Goal: Complete application form: Complete application form

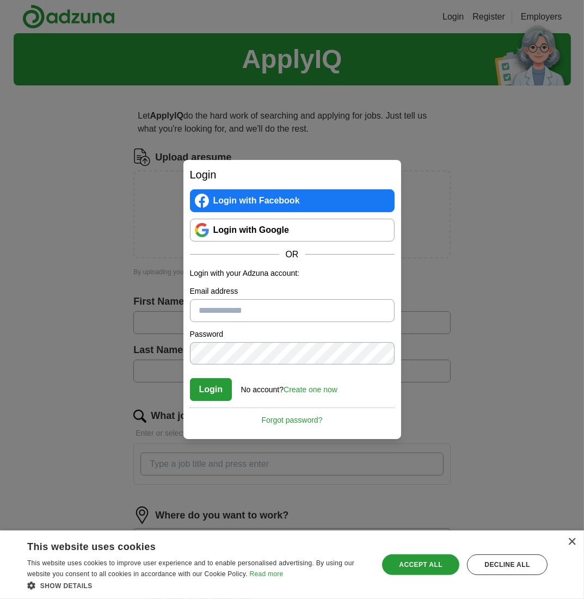
click at [315, 389] on link "Create one now" at bounding box center [310, 389] width 54 height 9
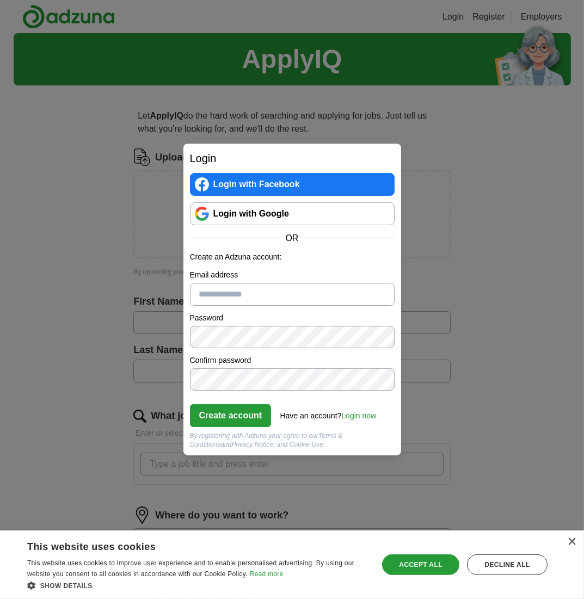
click at [262, 296] on input "Email address" at bounding box center [292, 294] width 204 height 23
type input "**********"
click at [236, 415] on button "Create account" at bounding box center [231, 415] width 82 height 23
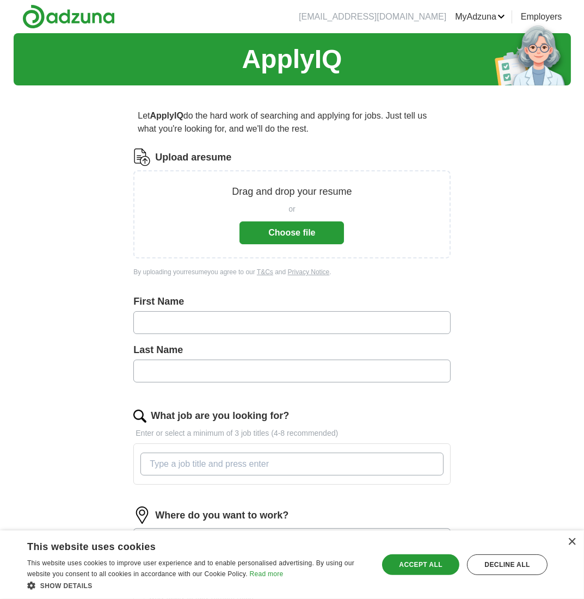
click at [299, 232] on button "Choose file" at bounding box center [291, 232] width 104 height 23
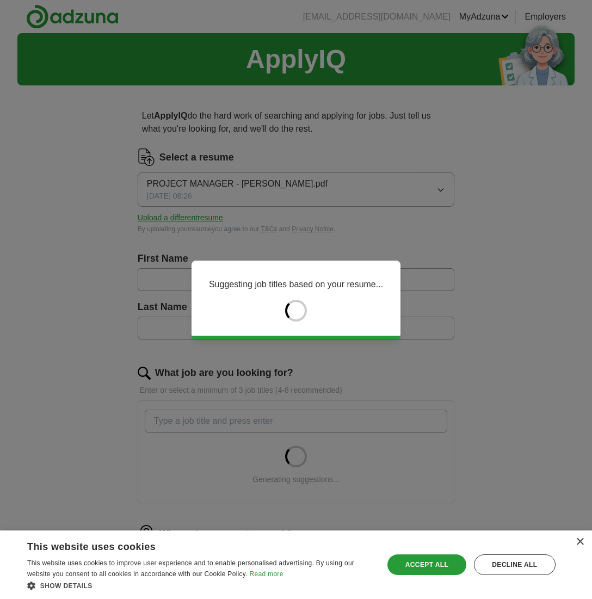
type input "******"
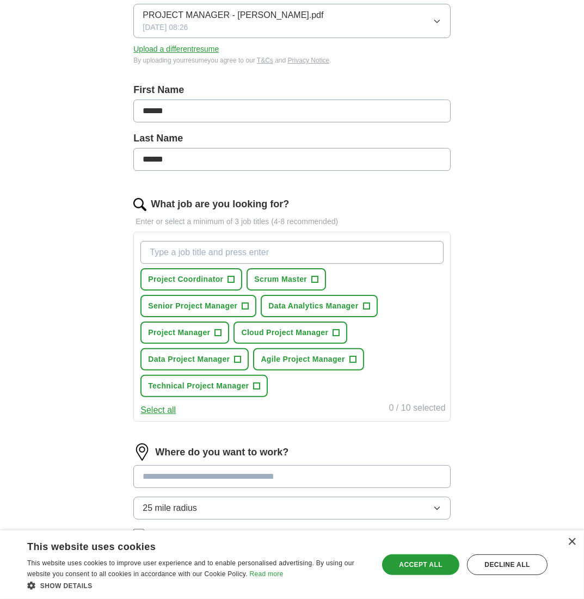
scroll to position [240, 0]
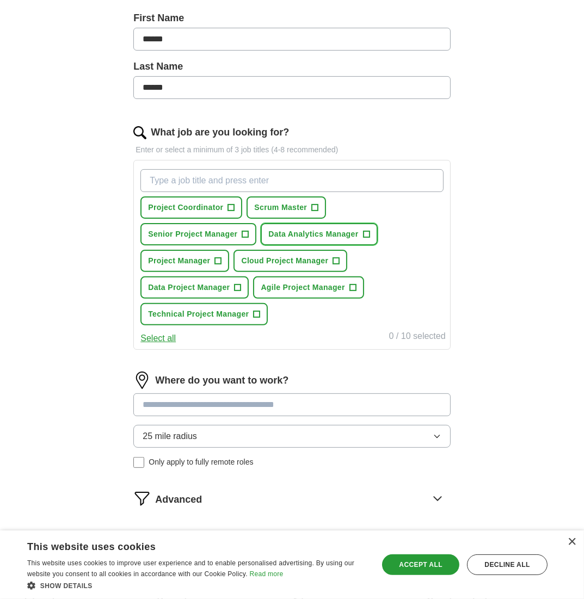
click at [366, 230] on span "+" at bounding box center [366, 234] width 7 height 9
click at [0, 0] on span "×" at bounding box center [0, 0] width 0 height 0
click at [389, 229] on div "Project Coordinator + Scrum Master + Senior Project Manager + Data Analytics Ma…" at bounding box center [291, 247] width 307 height 165
click at [365, 232] on span "+" at bounding box center [366, 234] width 7 height 9
click at [404, 234] on div "Project Coordinator + Scrum Master + Senior Project Manager + Data Analytics Ma…" at bounding box center [291, 247] width 307 height 165
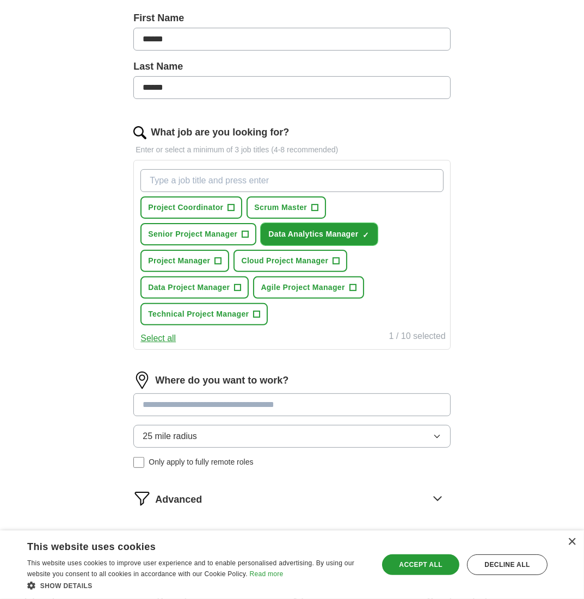
click at [0, 0] on span "×" at bounding box center [0, 0] width 0 height 0
click at [230, 203] on span "+" at bounding box center [231, 207] width 7 height 9
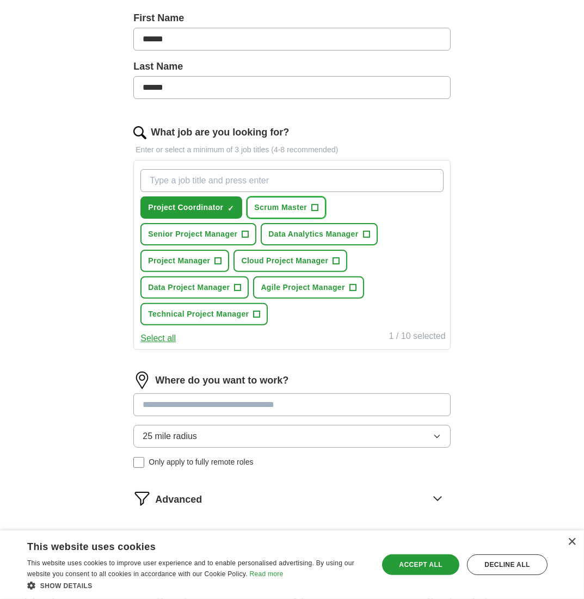
click at [315, 203] on span "+" at bounding box center [315, 207] width 7 height 9
click at [250, 230] on button "Senior Project Manager +" at bounding box center [198, 234] width 116 height 22
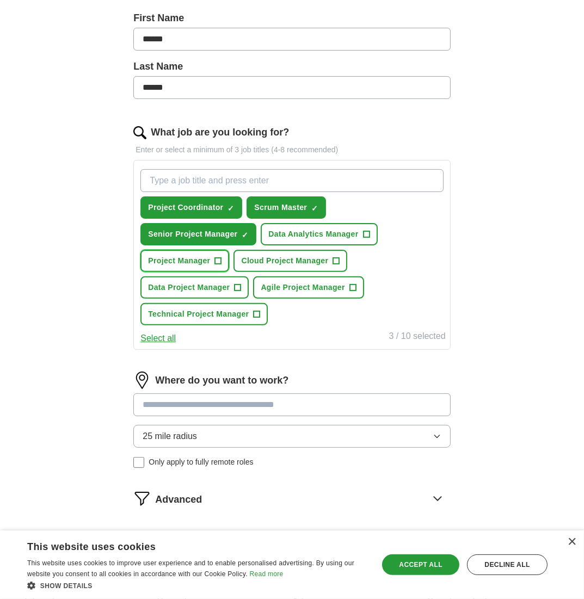
click at [221, 258] on button "Project Manager +" at bounding box center [184, 261] width 89 height 22
click at [336, 257] on span "+" at bounding box center [336, 261] width 7 height 9
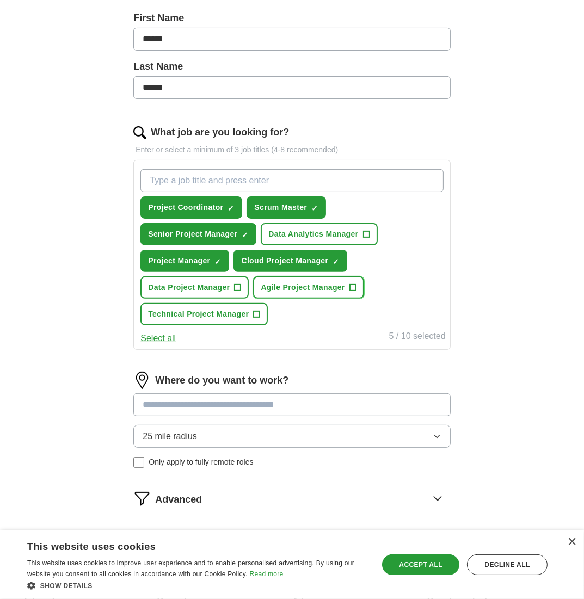
click at [352, 283] on span "+" at bounding box center [352, 287] width 7 height 9
click at [257, 310] on span "+" at bounding box center [256, 314] width 7 height 9
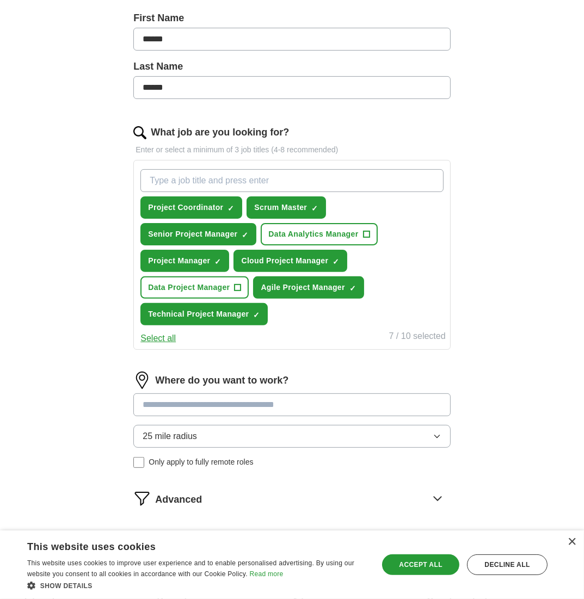
click at [313, 308] on div "Project Coordinator ✓ × Scrum Master ✓ × Senior Project Manager ✓ × Data Analyt…" at bounding box center [291, 247] width 307 height 165
click at [314, 177] on input "What job are you looking for?" at bounding box center [291, 180] width 302 height 23
type input "IT Project Manager"
click at [245, 178] on input "What job are you looking for?" at bounding box center [291, 180] width 302 height 23
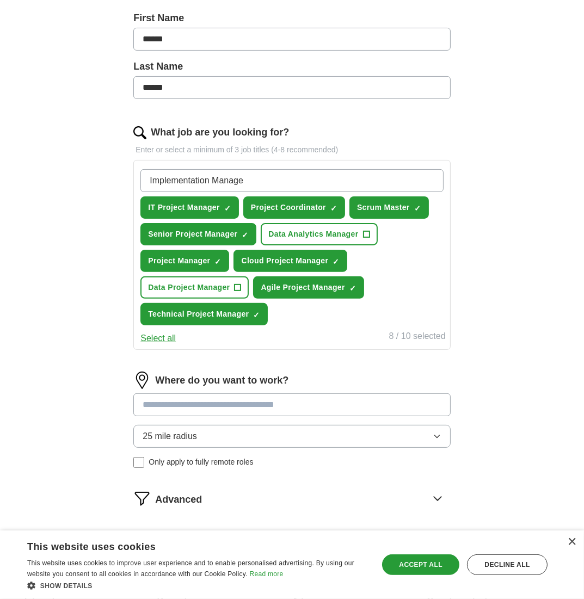
type input "Implementation Manager"
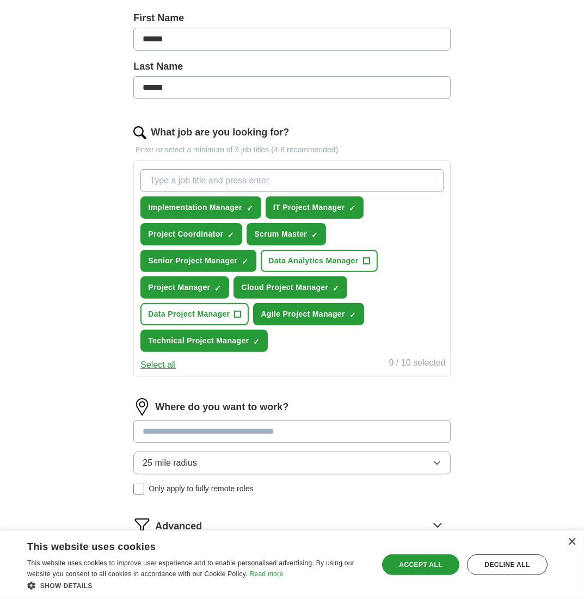
click at [245, 178] on input "What job are you looking for?" at bounding box center [291, 180] width 302 height 23
type input "Implementation Project Manager"
click at [340, 182] on input "Implementation Project Manager" at bounding box center [291, 180] width 302 height 23
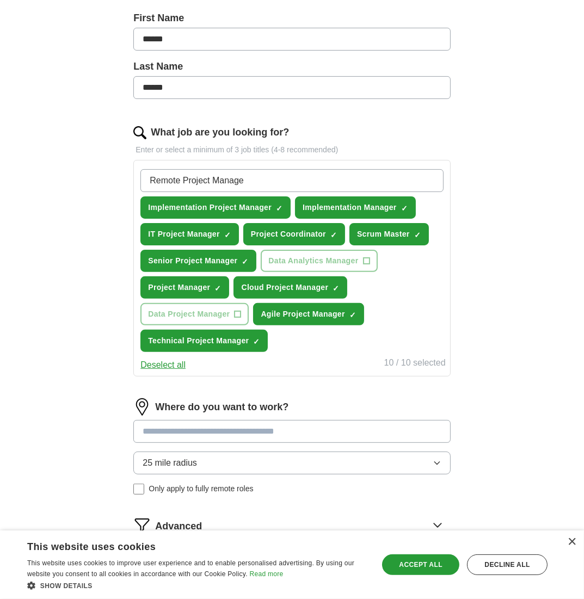
type input "Remote Project Manager"
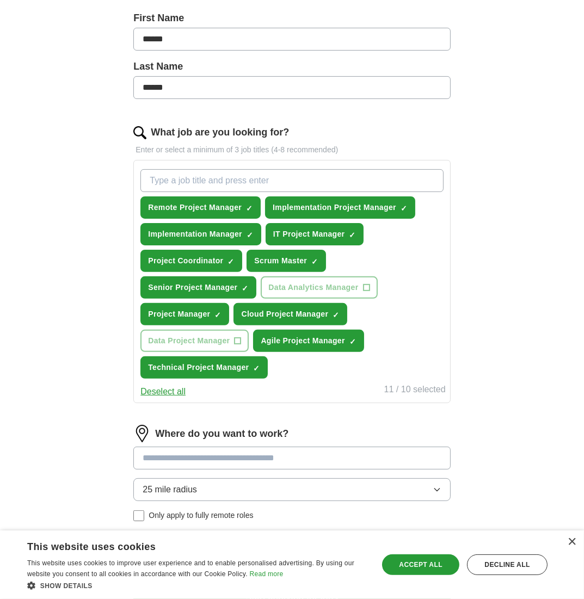
click at [281, 175] on input "What job are you looking for?" at bounding box center [291, 180] width 302 height 23
type input "Remote IT Project Manager"
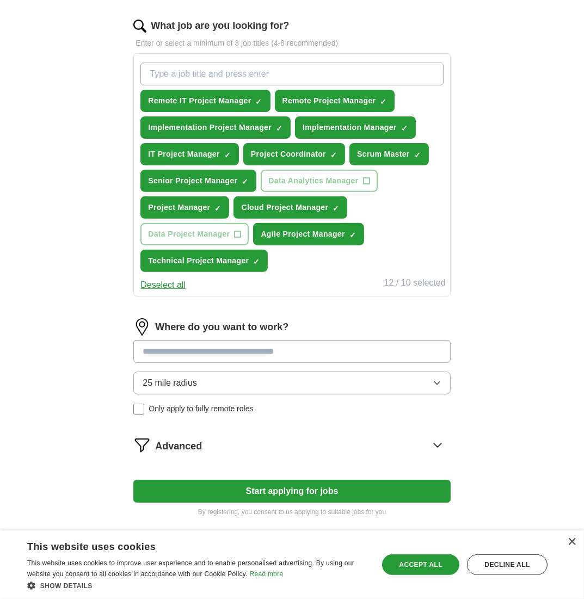
scroll to position [348, 0]
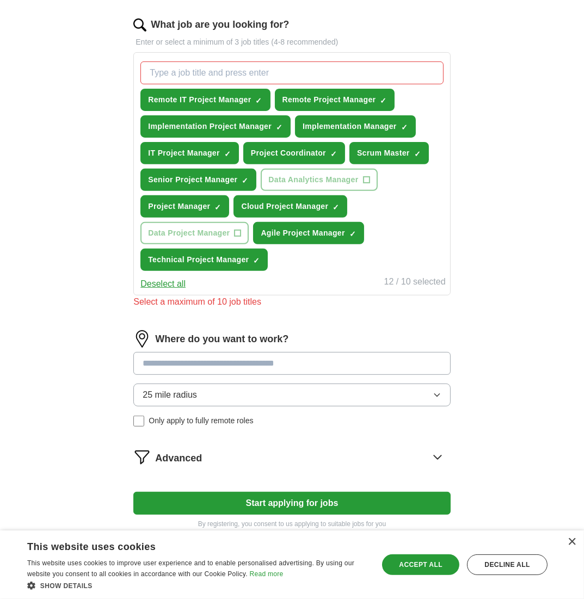
click at [195, 346] on div "Where do you want to work? 25 mile radius Only apply to fully remote roles" at bounding box center [291, 382] width 317 height 105
click at [0, 0] on span "×" at bounding box center [0, 0] width 0 height 0
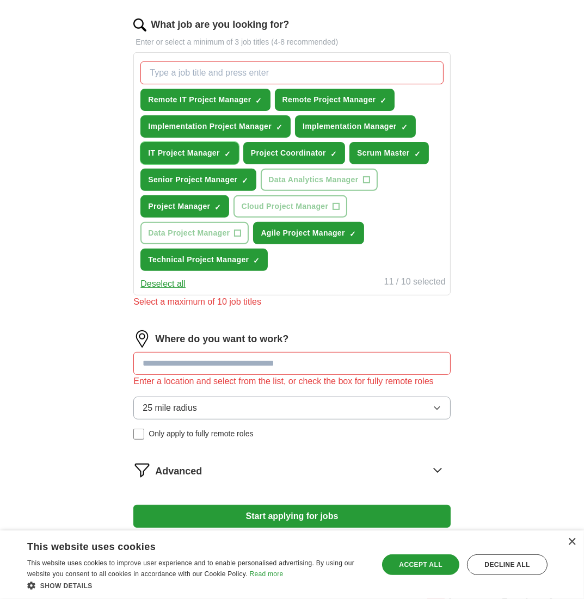
click at [0, 0] on span "×" at bounding box center [0, 0] width 0 height 0
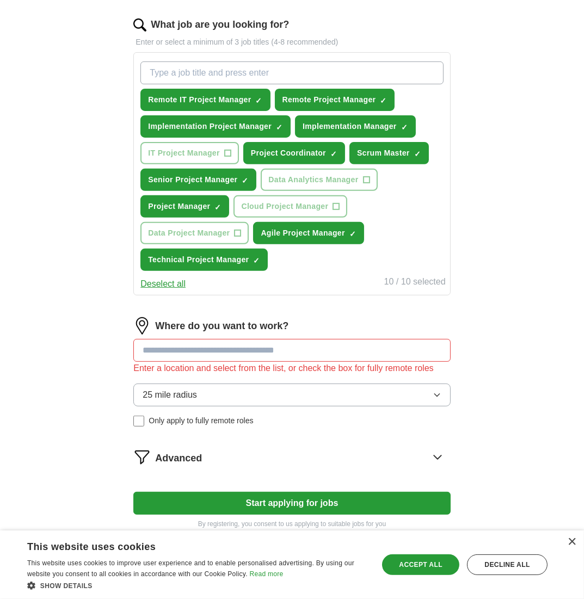
click at [252, 346] on input at bounding box center [291, 350] width 317 height 23
type input "*"
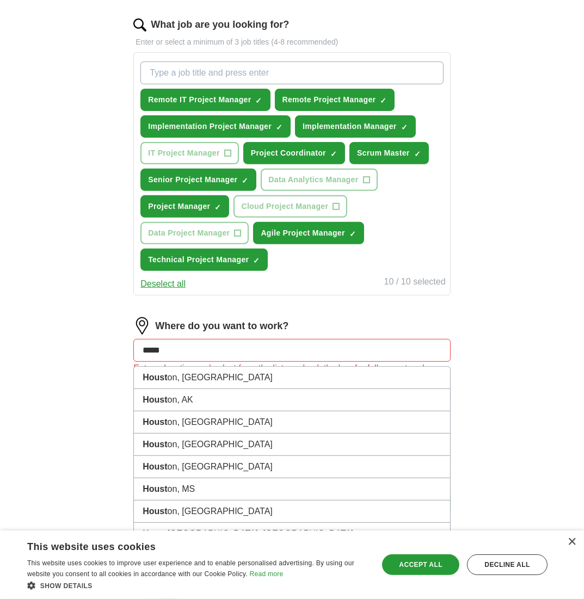
type input "****"
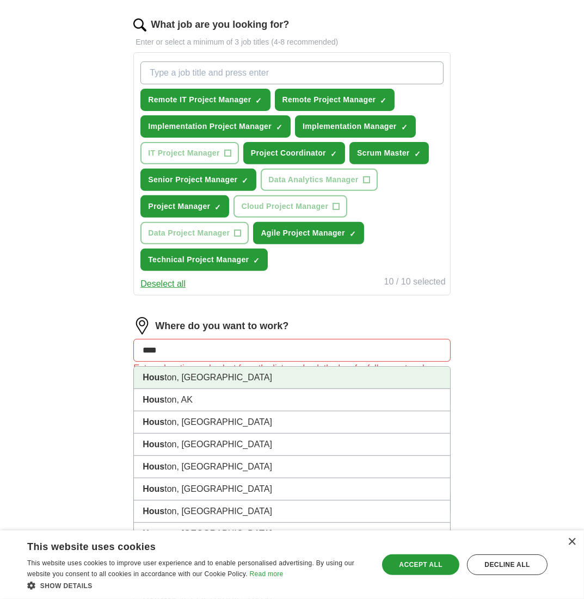
click at [162, 375] on strong "Hous" at bounding box center [153, 377] width 22 height 9
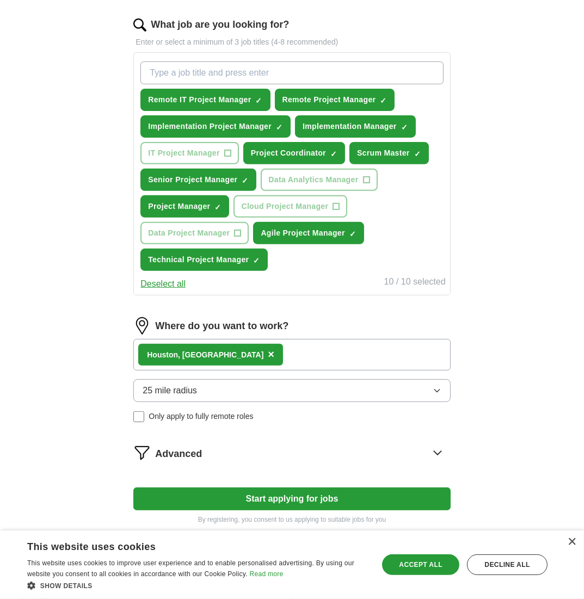
scroll to position [392, 0]
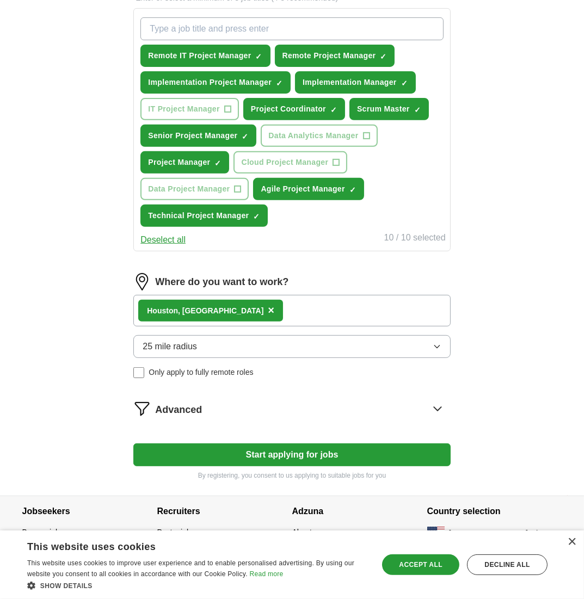
click at [214, 340] on button "25 mile radius" at bounding box center [291, 346] width 317 height 23
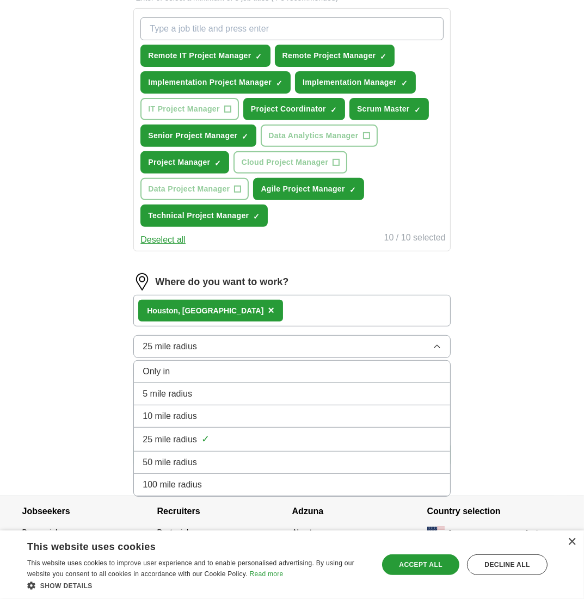
click at [169, 478] on span "100 mile radius" at bounding box center [171, 484] width 59 height 13
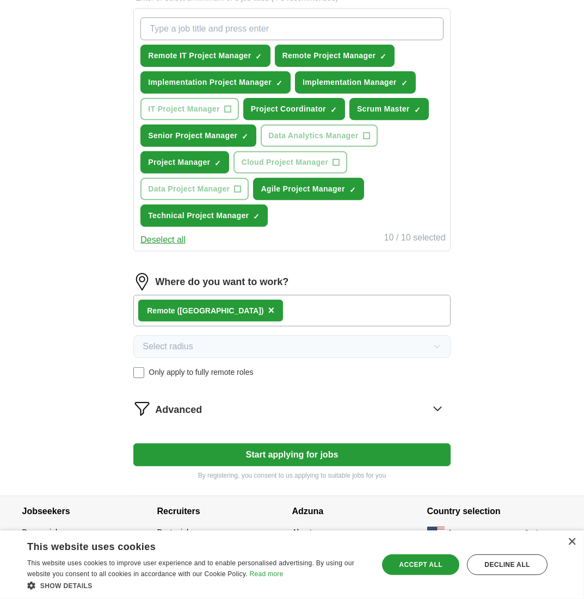
click at [436, 407] on icon at bounding box center [436, 409] width 7 height 4
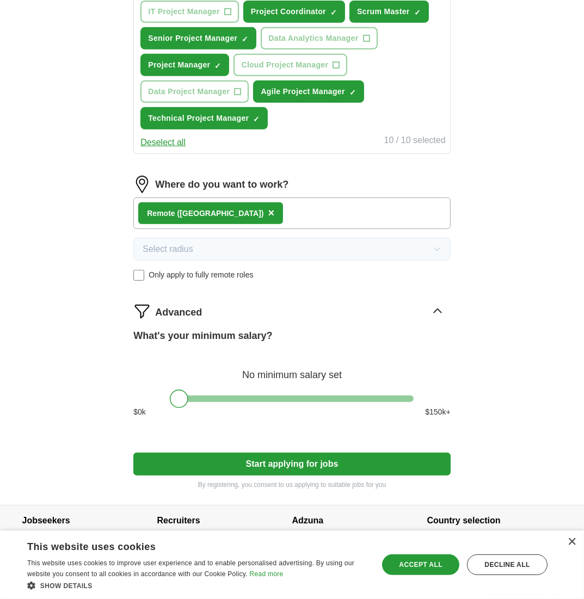
scroll to position [499, 0]
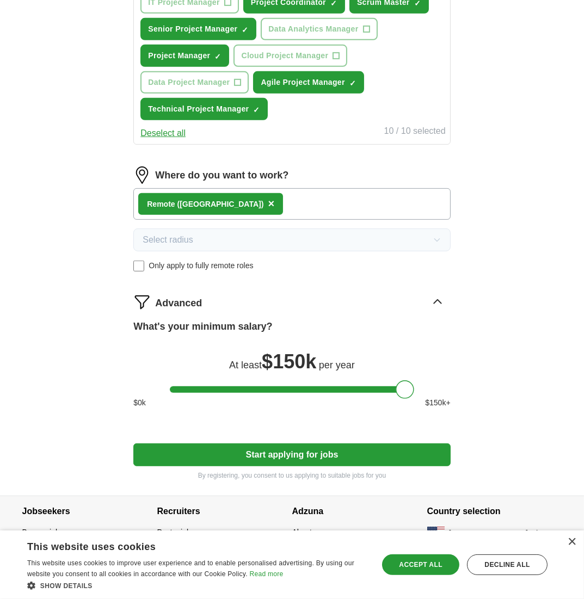
drag, startPoint x: 177, startPoint y: 383, endPoint x: 424, endPoint y: 387, distance: 246.9
click at [424, 387] on div "What's your minimum salary? At least $ 150k per year $ 0 k $ 150 k+" at bounding box center [291, 368] width 317 height 98
drag, startPoint x: 404, startPoint y: 383, endPoint x: 311, endPoint y: 383, distance: 93.0
click at [311, 383] on div at bounding box center [311, 389] width 18 height 18
click at [541, 404] on div "ApplyIQ Let ApplyIQ do the hard work of searching and applying for jobs. Just t…" at bounding box center [292, 14] width 557 height 961
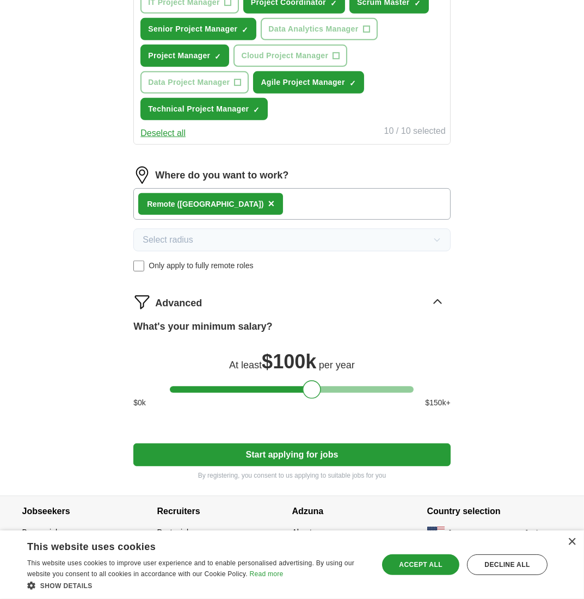
click at [310, 380] on div at bounding box center [311, 389] width 18 height 18
drag, startPoint x: 311, startPoint y: 379, endPoint x: 301, endPoint y: 379, distance: 9.8
click at [301, 380] on div at bounding box center [302, 389] width 18 height 18
click at [306, 443] on button "Start applying for jobs" at bounding box center [291, 454] width 317 height 23
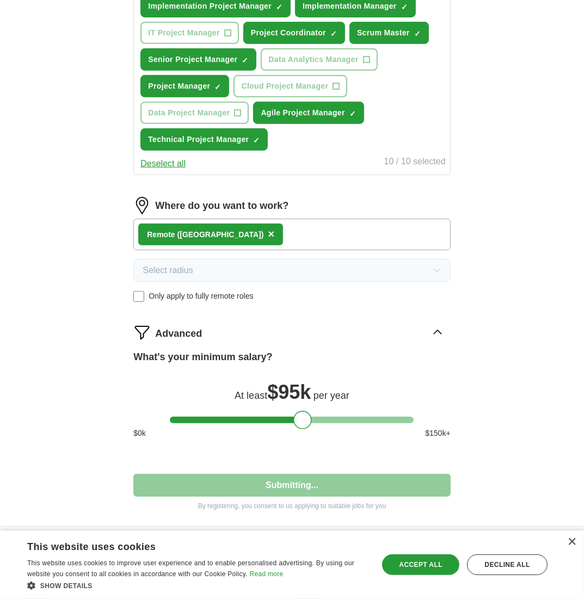
select select "**"
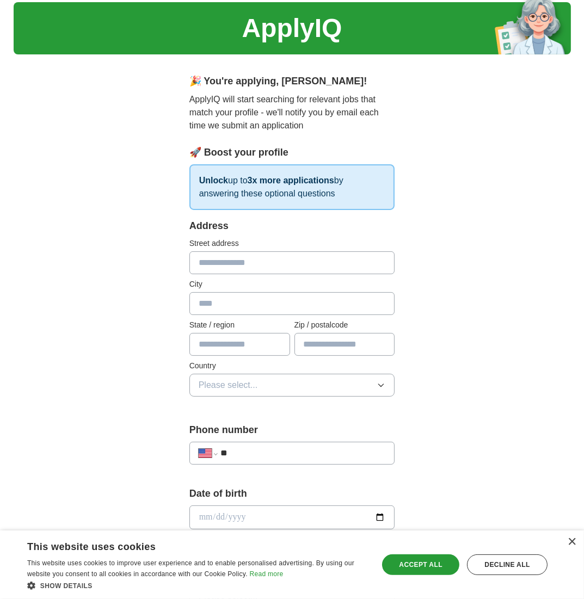
scroll to position [0, 0]
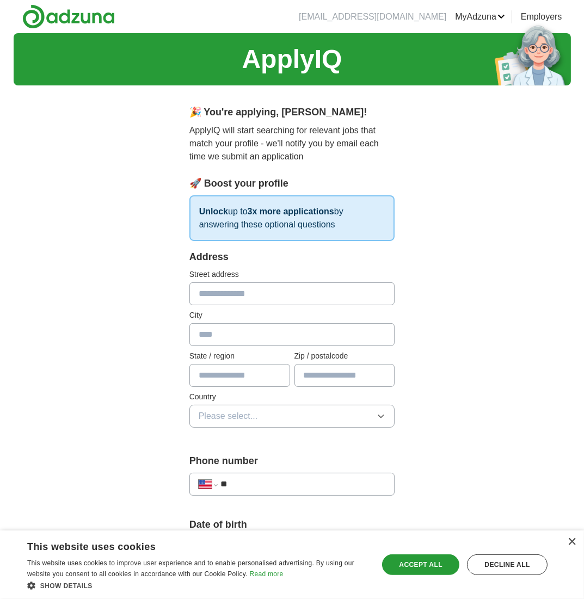
click at [235, 295] on input "text" at bounding box center [292, 293] width 206 height 23
type input "**********"
type input "**"
type input "**********"
type input "*****"
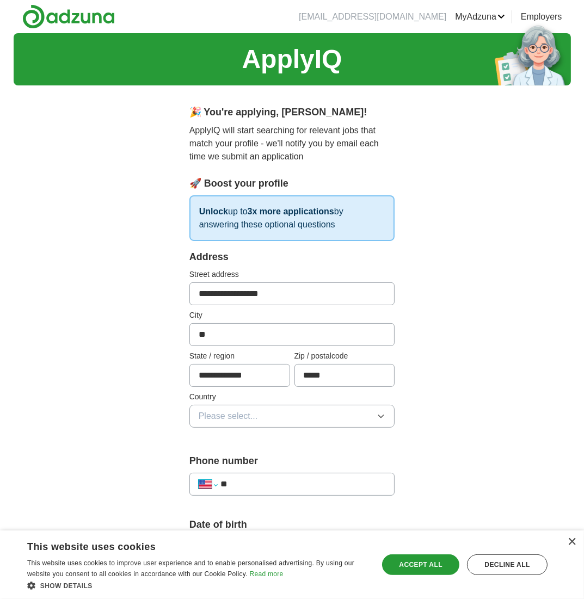
select select "**"
type input "****"
click at [226, 333] on input "**" at bounding box center [292, 334] width 206 height 23
type input "*"
type input "*******"
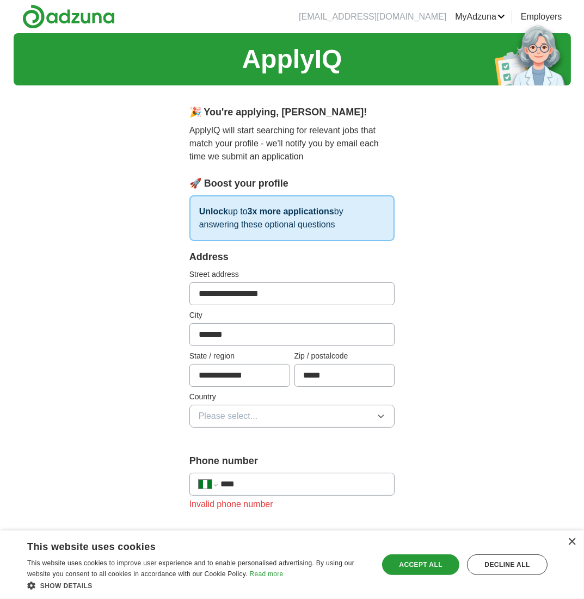
drag, startPoint x: 262, startPoint y: 375, endPoint x: 177, endPoint y: 370, distance: 85.0
click at [177, 370] on div "**********" at bounding box center [292, 573] width 278 height 958
type input "*****"
click at [218, 414] on span "Please select..." at bounding box center [228, 416] width 59 height 13
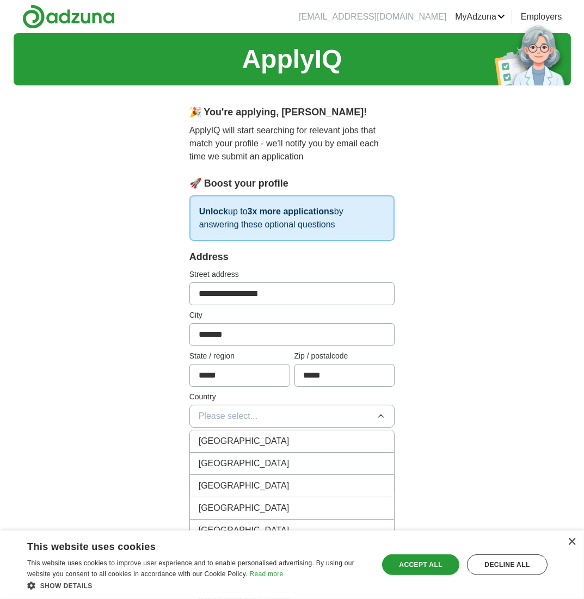
click at [225, 460] on span "United States" at bounding box center [244, 463] width 91 height 13
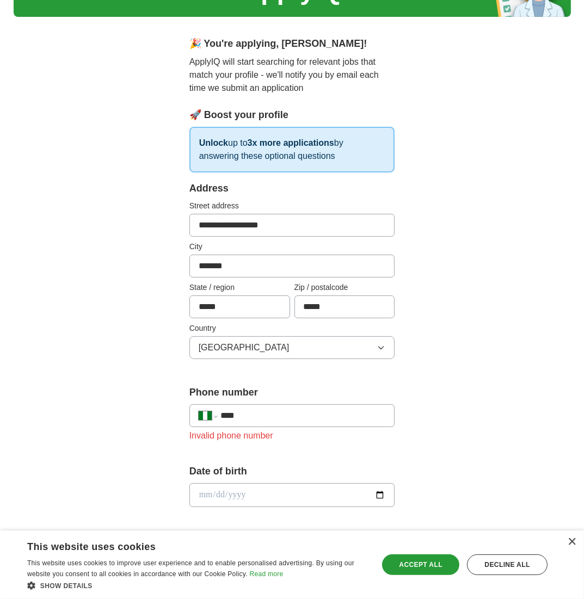
scroll to position [75, 0]
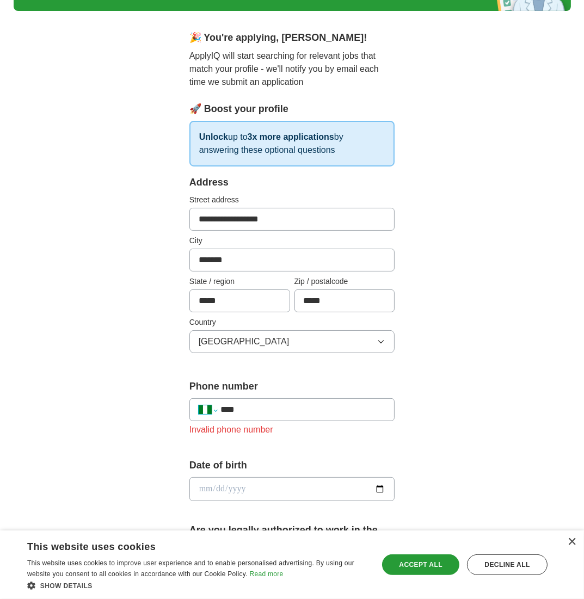
click at [206, 407] on select "**********" at bounding box center [208, 409] width 18 height 13
select select "**"
click at [199, 403] on select "**********" at bounding box center [208, 409] width 18 height 13
click at [275, 407] on input "**" at bounding box center [302, 409] width 165 height 13
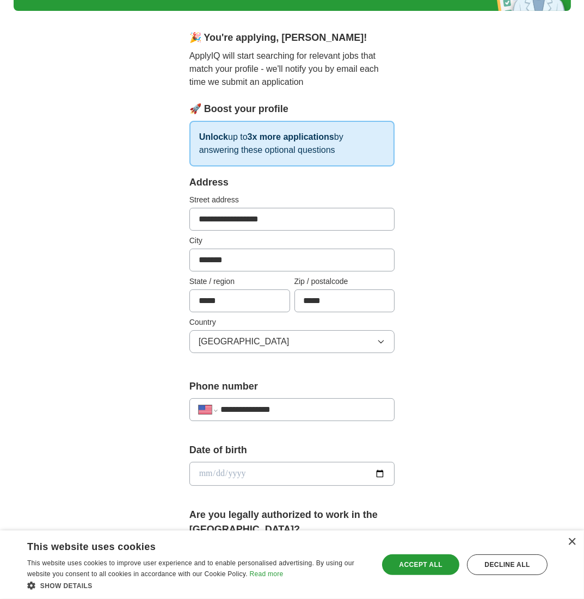
type input "**********"
click at [321, 466] on input "date" at bounding box center [292, 474] width 206 height 24
click at [473, 448] on div "**********" at bounding box center [292, 460] width 557 height 1003
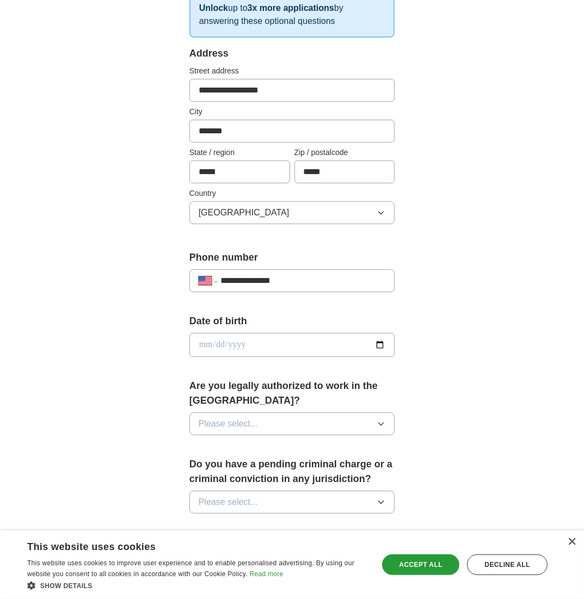
scroll to position [206, 0]
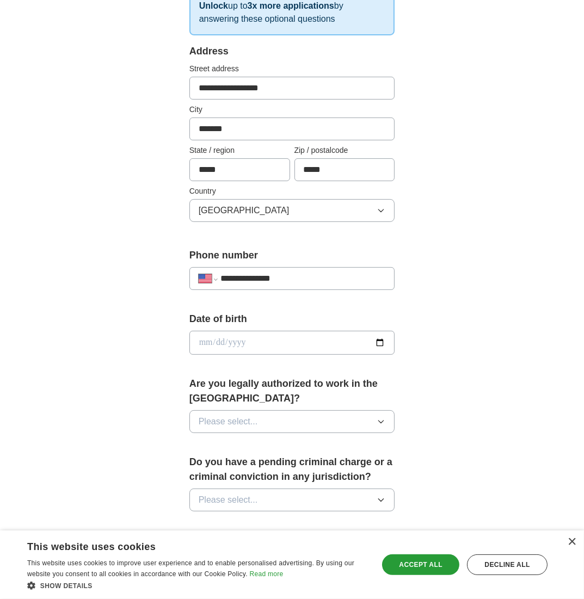
click at [301, 420] on button "Please select..." at bounding box center [292, 421] width 206 height 23
click at [207, 440] on span "Yes" at bounding box center [206, 446] width 14 height 13
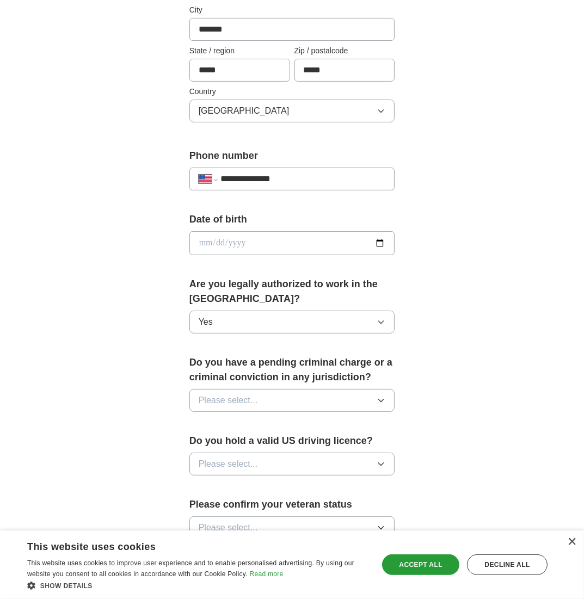
scroll to position [306, 0]
click at [286, 398] on button "Please select..." at bounding box center [292, 399] width 206 height 23
click at [219, 441] on div "No" at bounding box center [292, 447] width 187 height 13
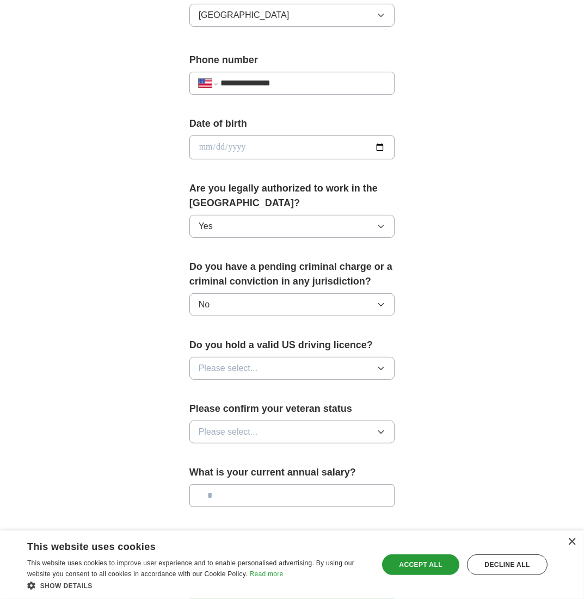
scroll to position [401, 0]
click at [286, 356] on button "Please select..." at bounding box center [292, 367] width 206 height 23
click at [210, 392] on span "Yes" at bounding box center [206, 392] width 14 height 13
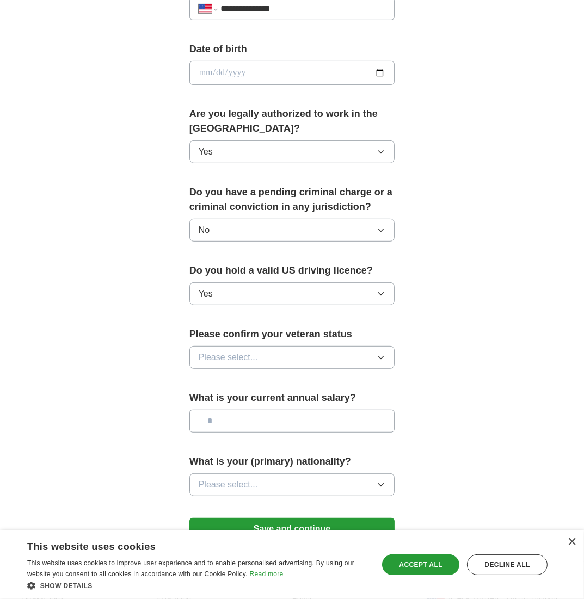
scroll to position [477, 0]
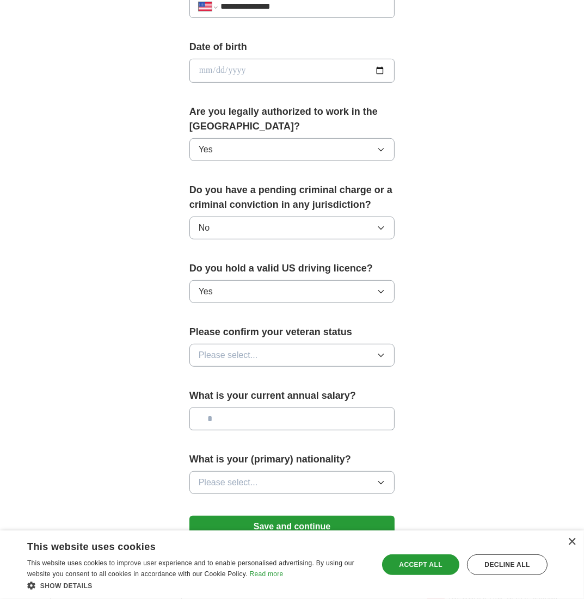
click at [277, 350] on button "Please select..." at bounding box center [292, 355] width 206 height 23
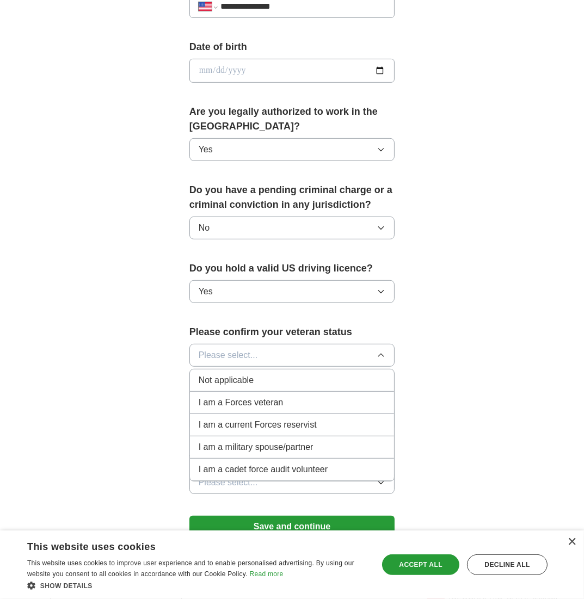
click at [227, 375] on span "Not applicable" at bounding box center [226, 380] width 55 height 13
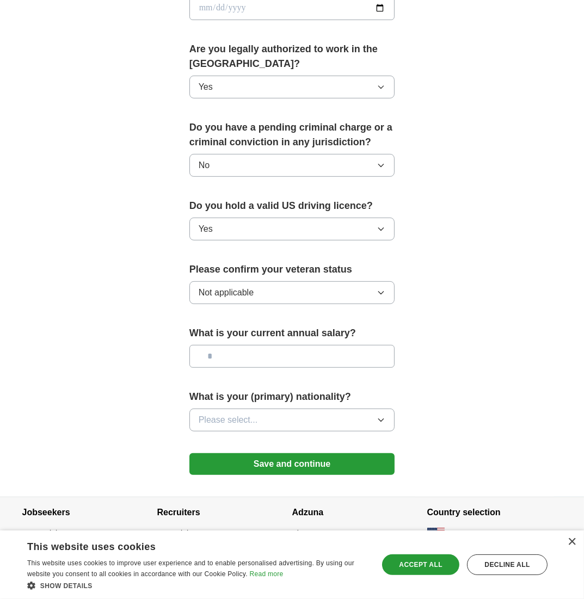
scroll to position [541, 0]
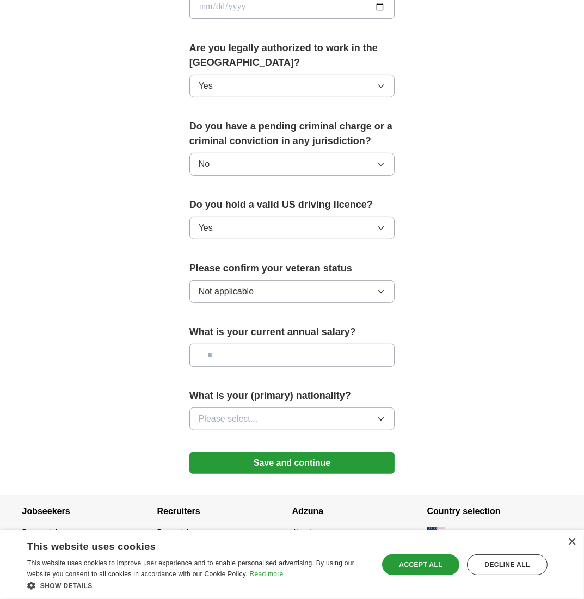
click at [270, 350] on input "text" at bounding box center [292, 355] width 206 height 23
type input "********"
click at [251, 414] on span "Please select..." at bounding box center [228, 418] width 59 height 13
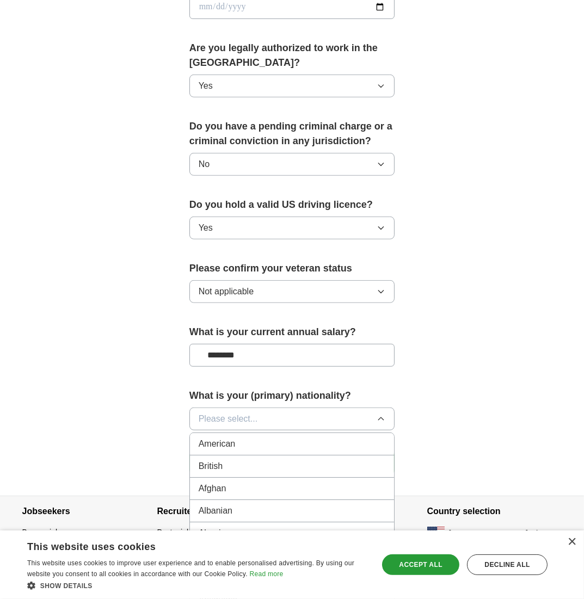
click at [253, 438] on div "American" at bounding box center [292, 443] width 187 height 13
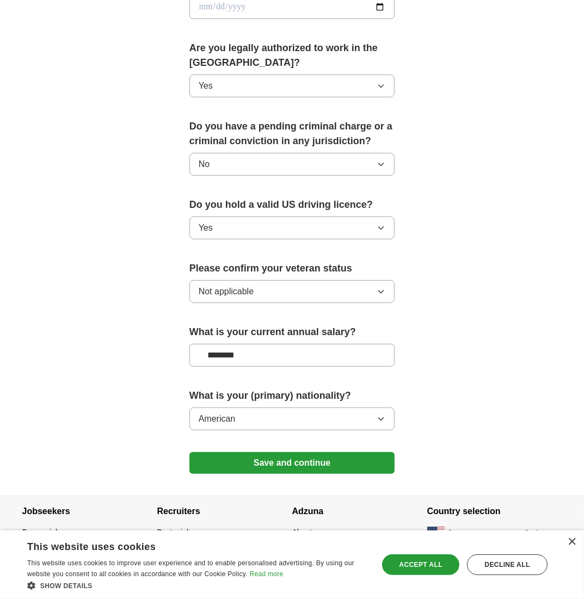
click at [320, 415] on button "American" at bounding box center [292, 418] width 206 height 23
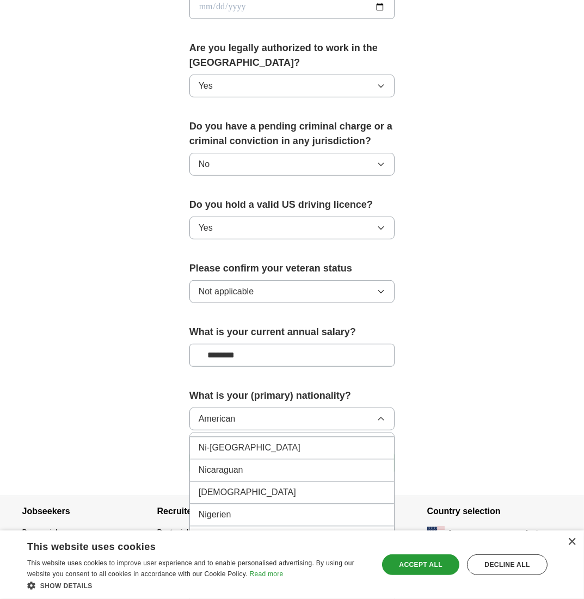
scroll to position [2829, 0]
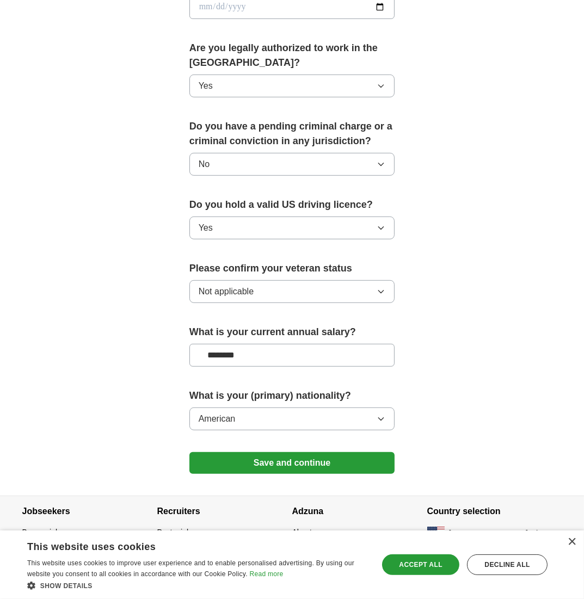
click at [277, 461] on button "Save and continue" at bounding box center [292, 463] width 206 height 22
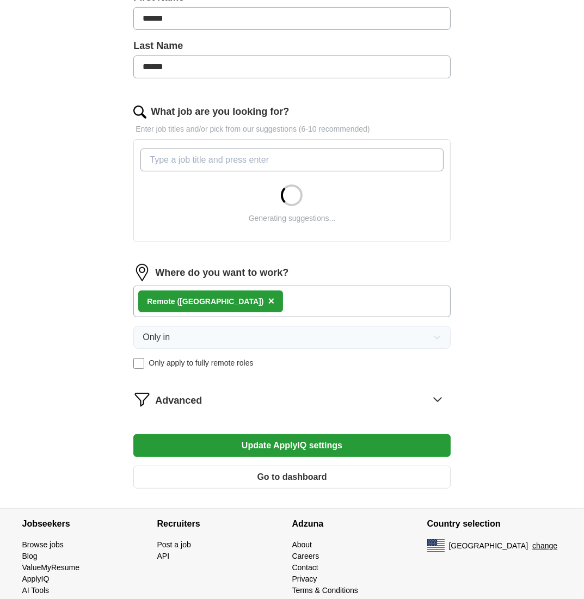
scroll to position [275, 0]
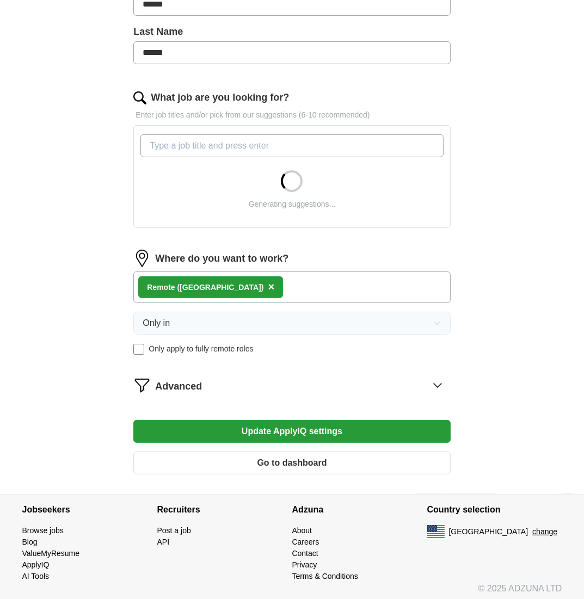
click at [183, 379] on span "Advanced" at bounding box center [178, 386] width 47 height 15
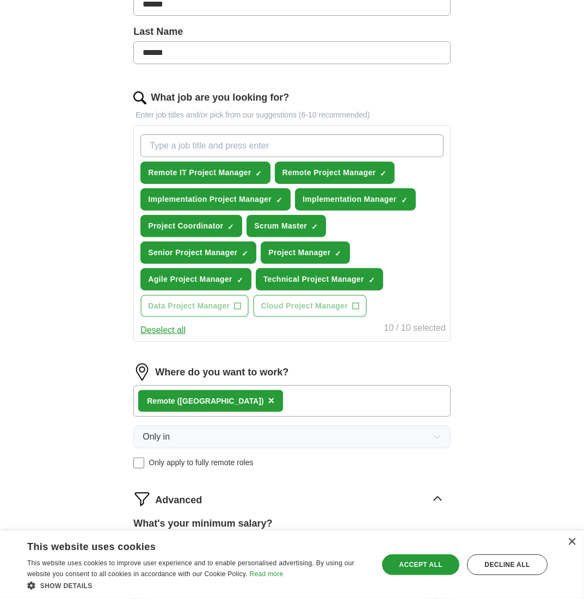
drag, startPoint x: 303, startPoint y: 469, endPoint x: 309, endPoint y: 469, distance: 6.0
click at [309, 469] on form "Select a resume PROJECT MANAGER - [PERSON_NAME].pdf [DATE] 07:26 Upload a diffe…" at bounding box center [291, 288] width 317 height 830
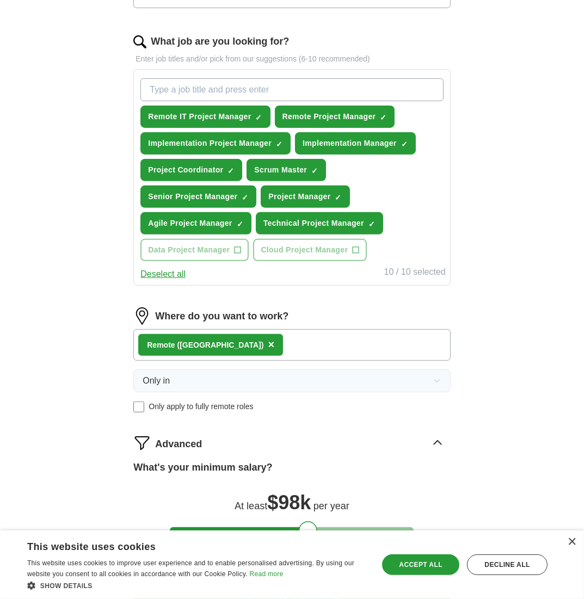
scroll to position [332, 0]
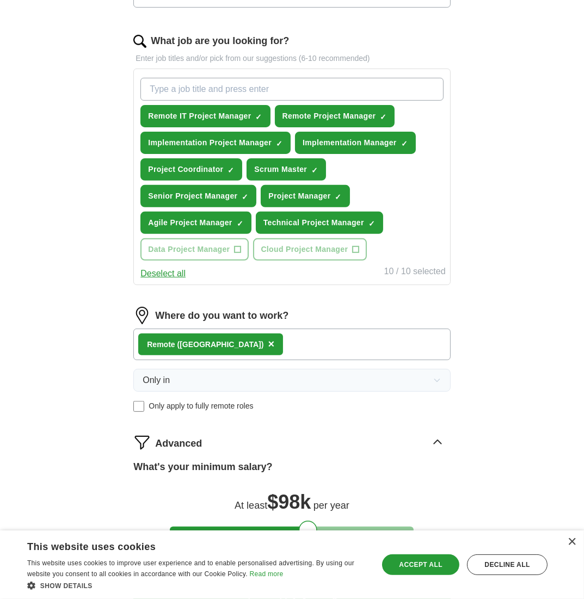
click at [361, 434] on div "Advanced" at bounding box center [302, 441] width 295 height 17
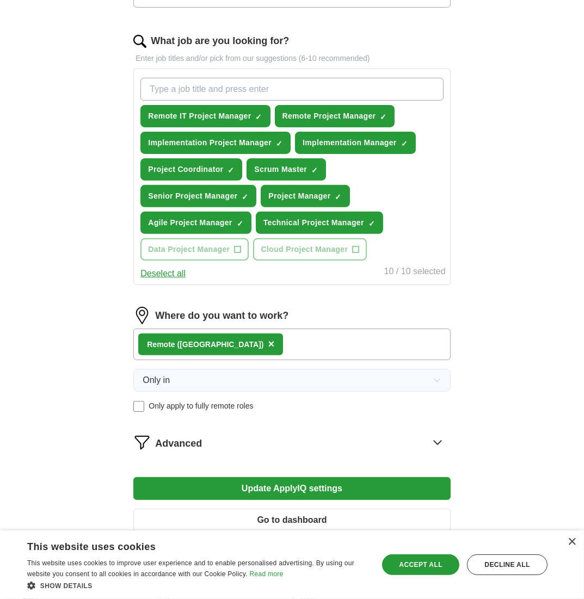
click at [361, 434] on div "Advanced" at bounding box center [302, 441] width 295 height 17
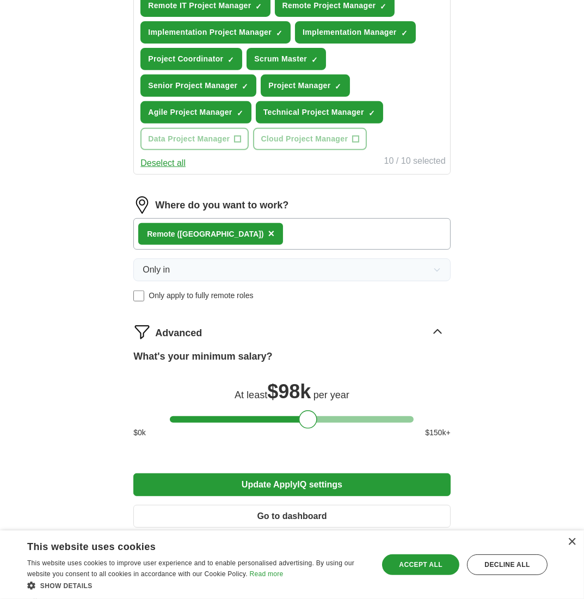
scroll to position [444, 0]
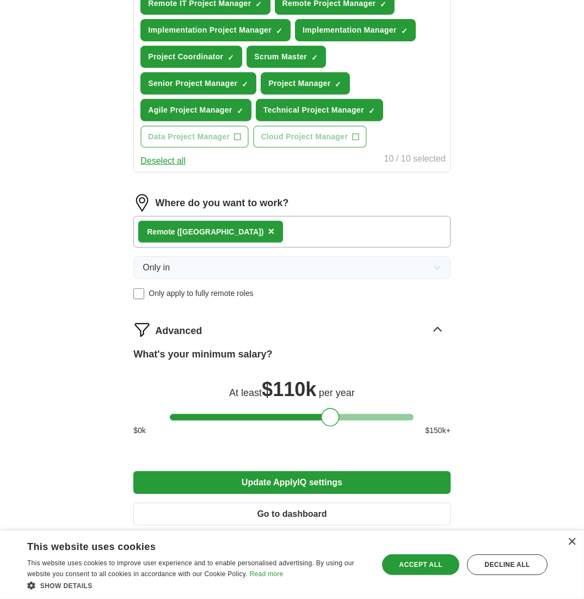
drag, startPoint x: 306, startPoint y: 412, endPoint x: 328, endPoint y: 412, distance: 22.8
click at [328, 412] on div at bounding box center [330, 417] width 18 height 18
drag, startPoint x: 331, startPoint y: 412, endPoint x: 322, endPoint y: 411, distance: 9.3
click at [322, 411] on div at bounding box center [321, 417] width 18 height 18
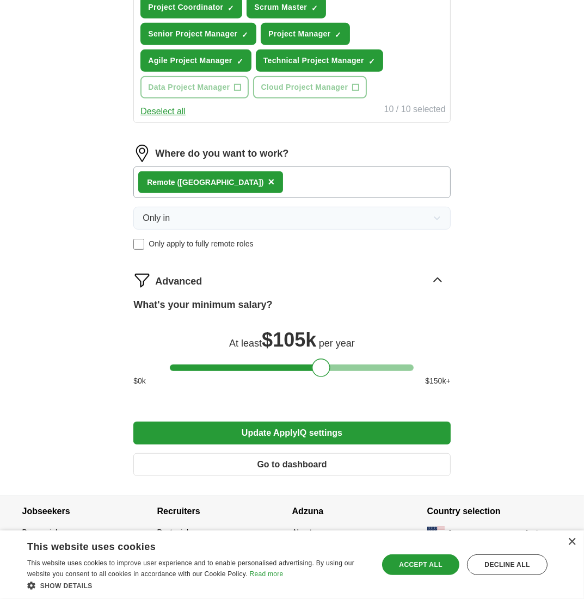
scroll to position [493, 0]
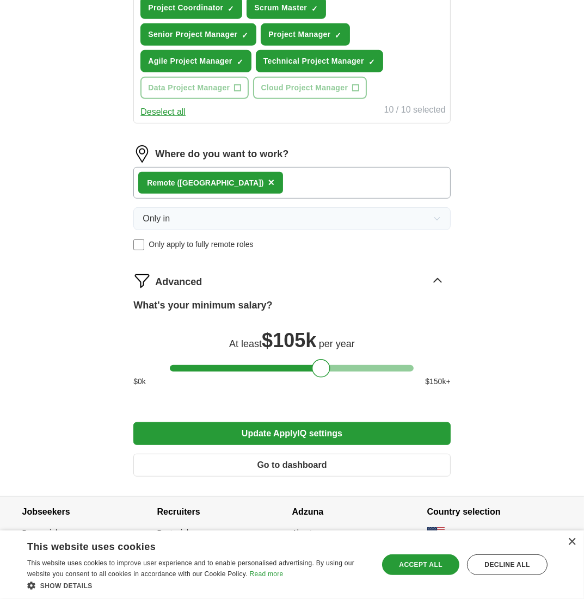
click at [298, 429] on button "Update ApplyIQ settings" at bounding box center [291, 433] width 317 height 23
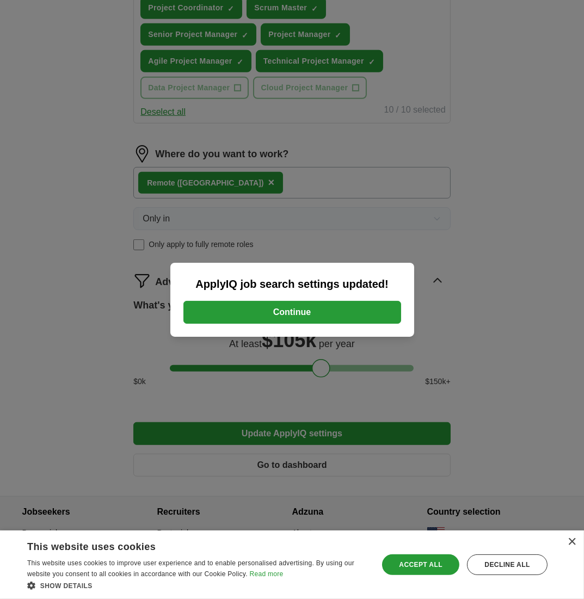
click at [292, 308] on button "Continue" at bounding box center [292, 312] width 218 height 23
